Goal: Task Accomplishment & Management: Use online tool/utility

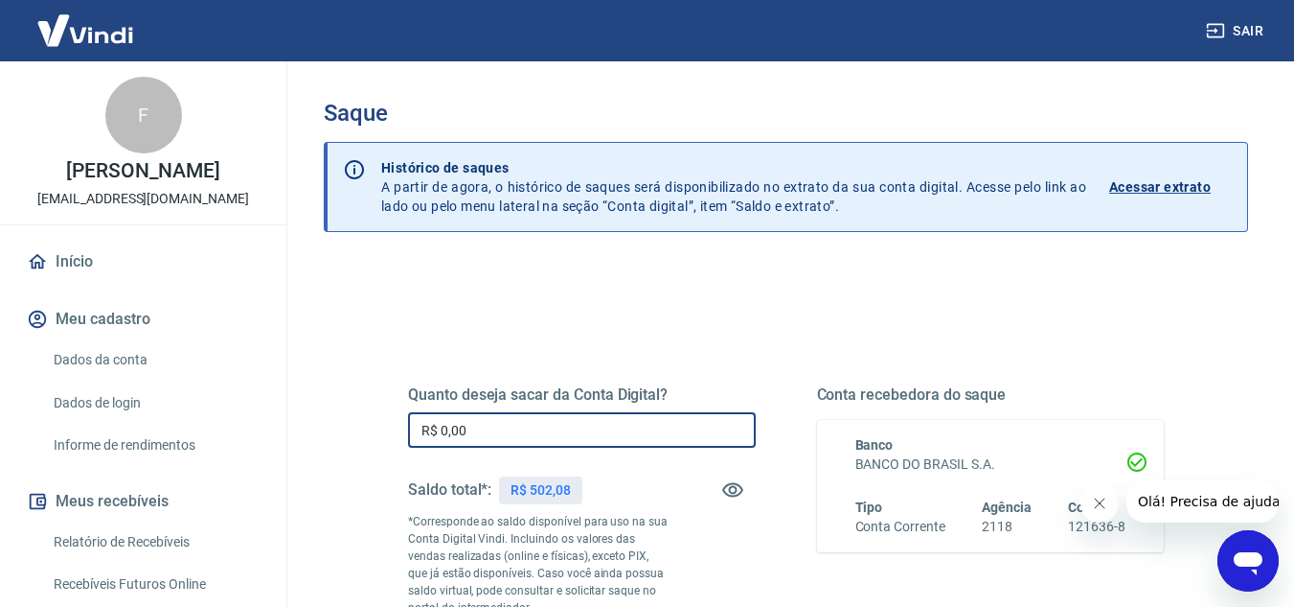
click at [591, 439] on input "R$ 0,00" at bounding box center [582, 429] width 348 height 35
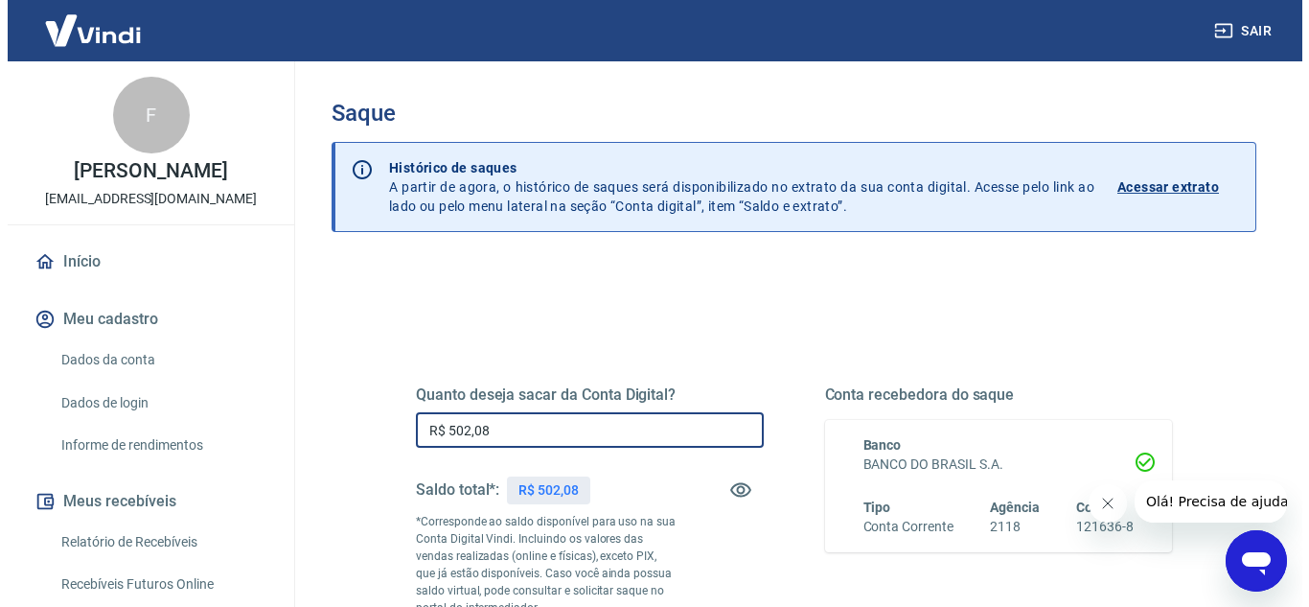
scroll to position [192, 0]
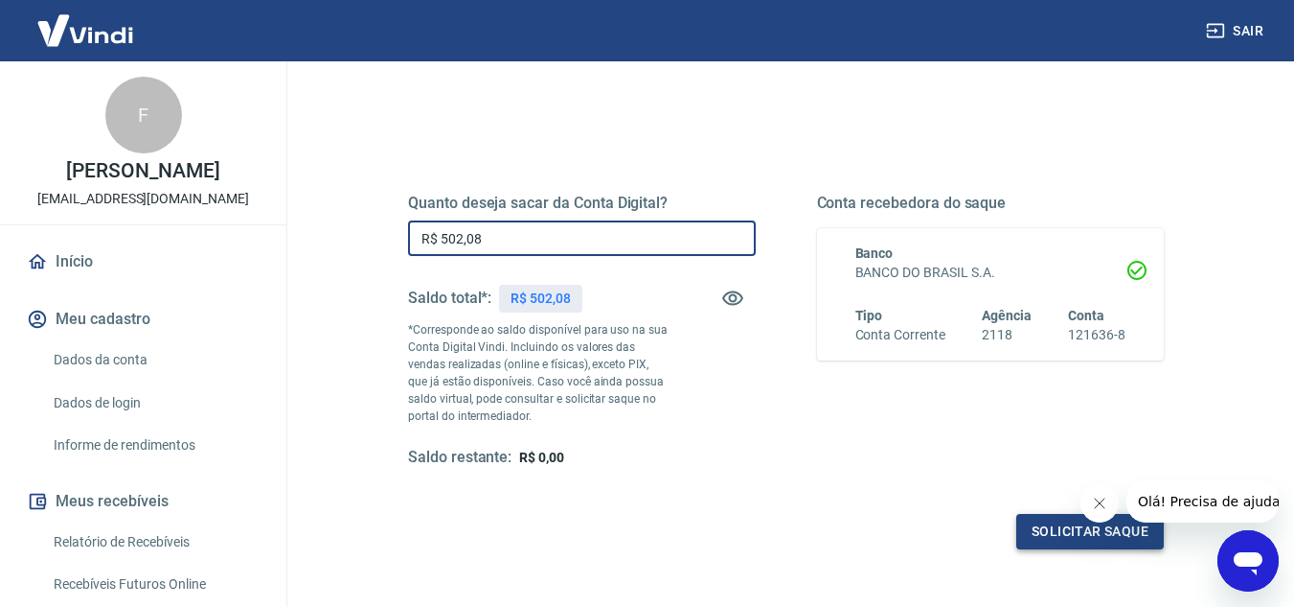
type input "R$ 502,08"
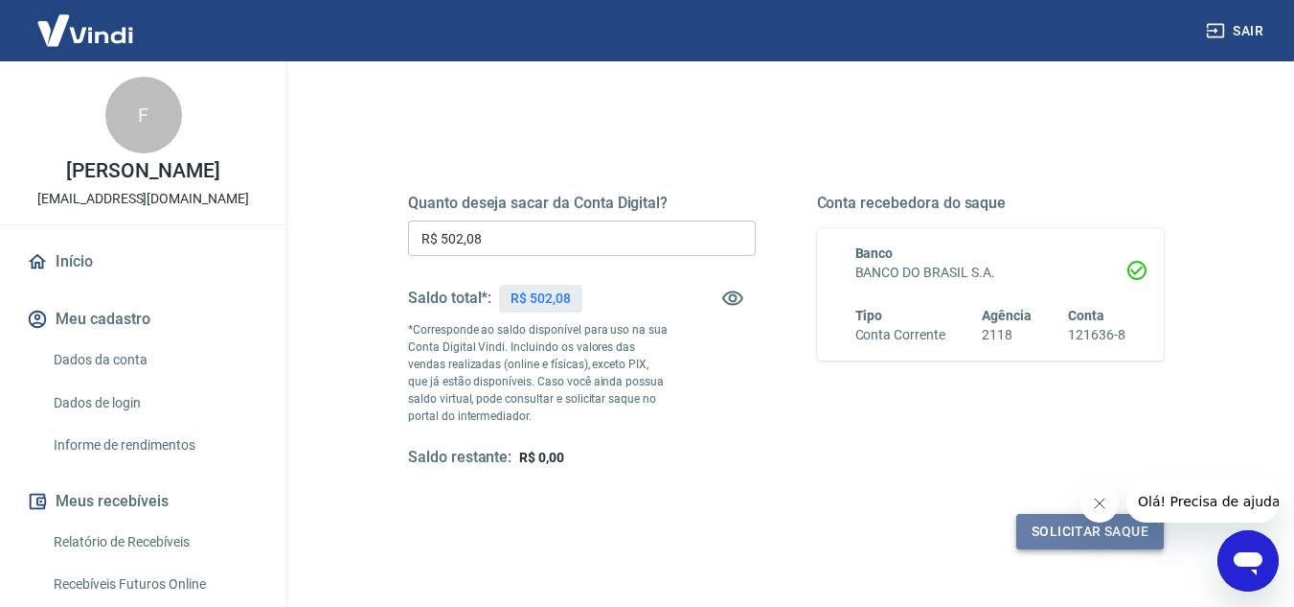
click at [1042, 533] on button "Solicitar saque" at bounding box center [1091, 531] width 148 height 35
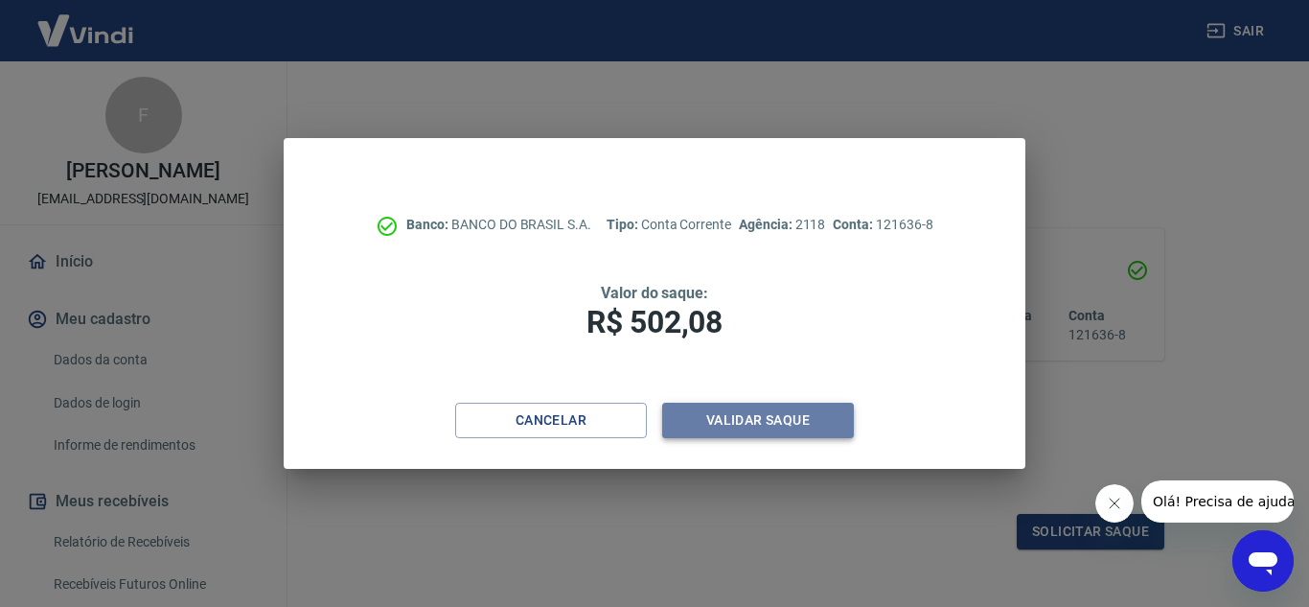
click at [834, 423] on button "Validar saque" at bounding box center [758, 419] width 192 height 35
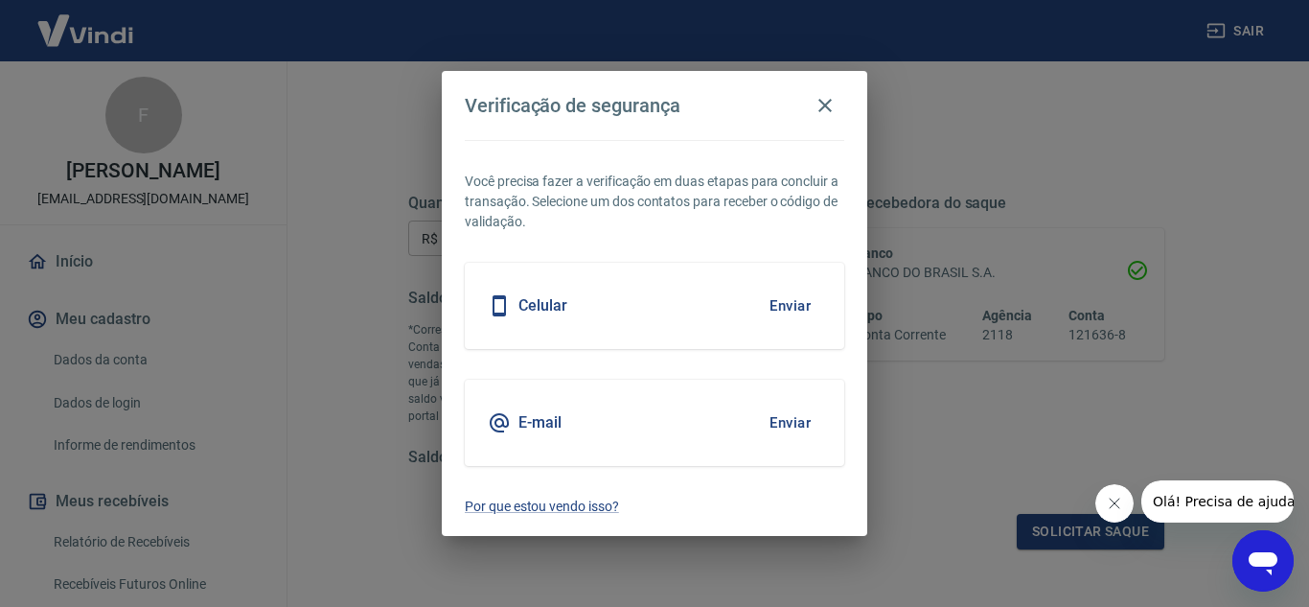
click at [781, 424] on button "Enviar" at bounding box center [790, 422] width 62 height 40
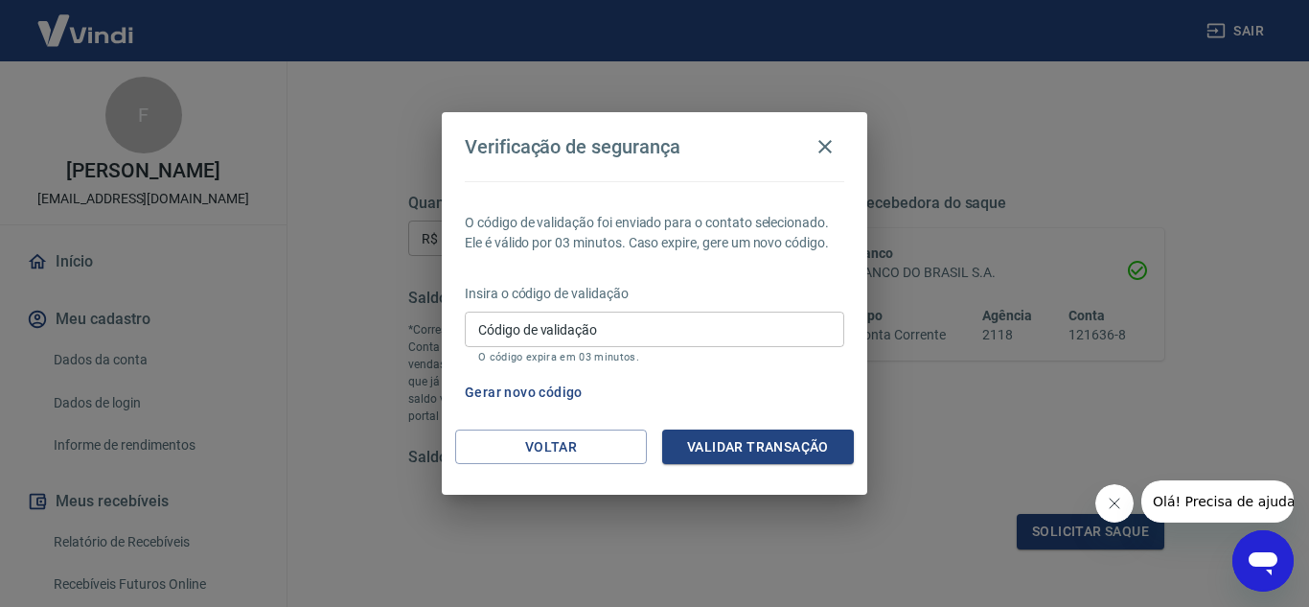
click at [661, 313] on input "Código de validação" at bounding box center [654, 328] width 379 height 35
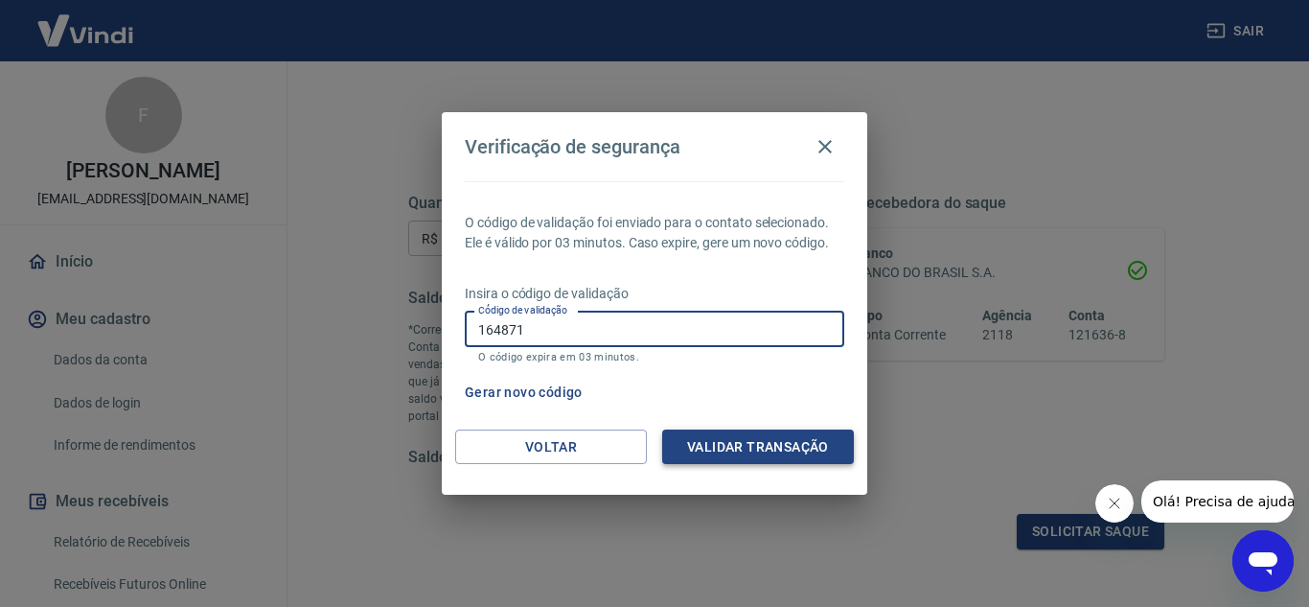
type input "164871"
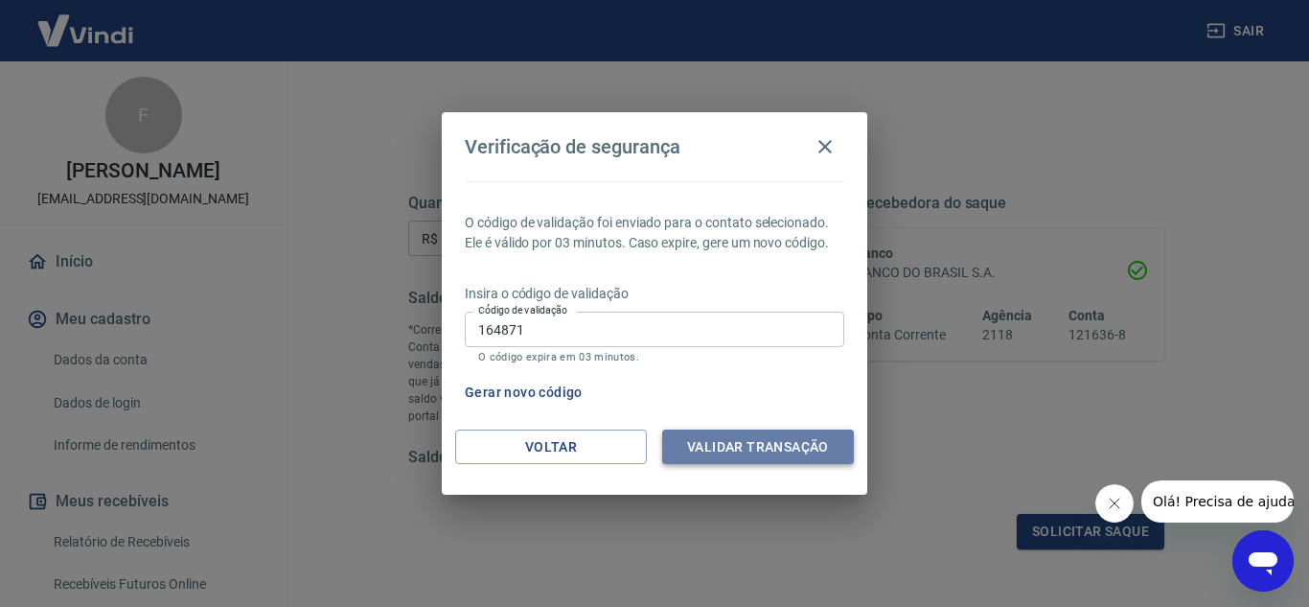
click at [731, 458] on button "Validar transação" at bounding box center [758, 446] width 192 height 35
